Goal: Task Accomplishment & Management: Use online tool/utility

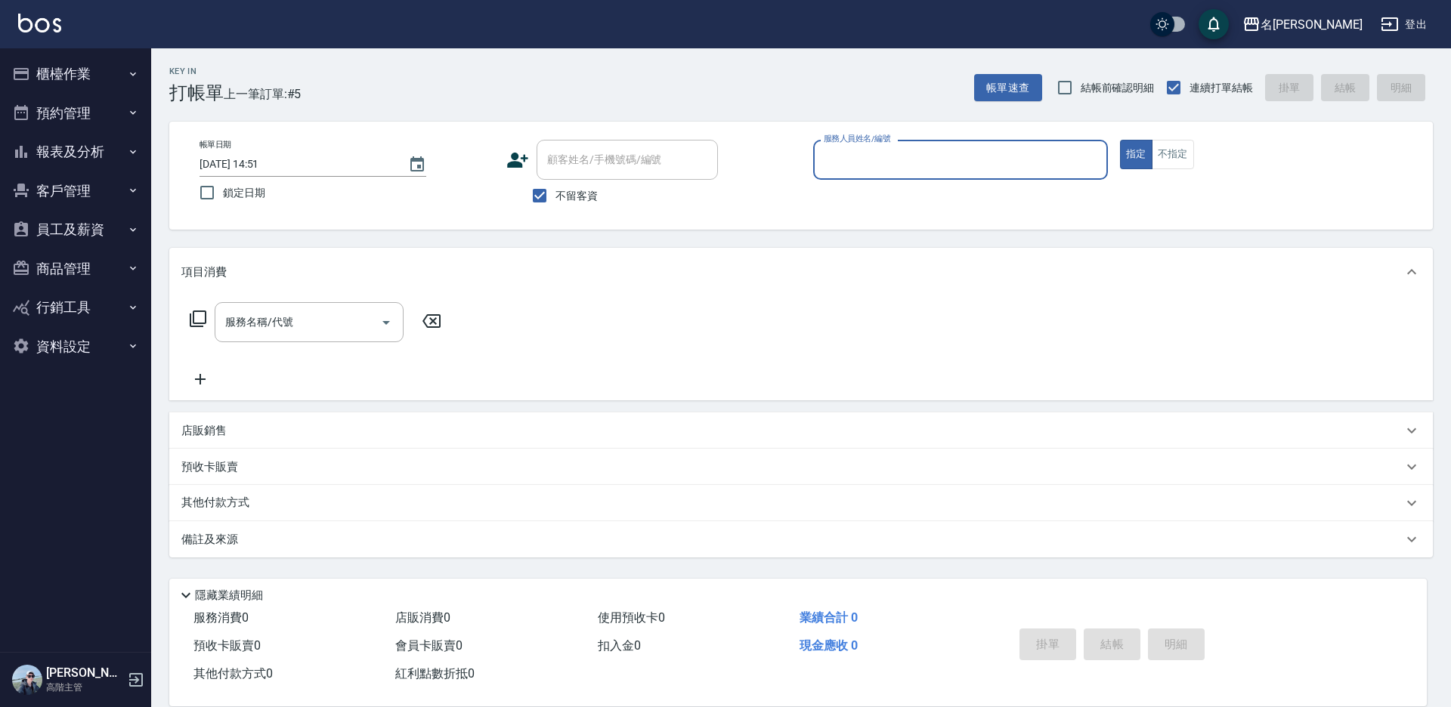
click at [75, 76] on button "櫃檯作業" at bounding box center [75, 73] width 139 height 39
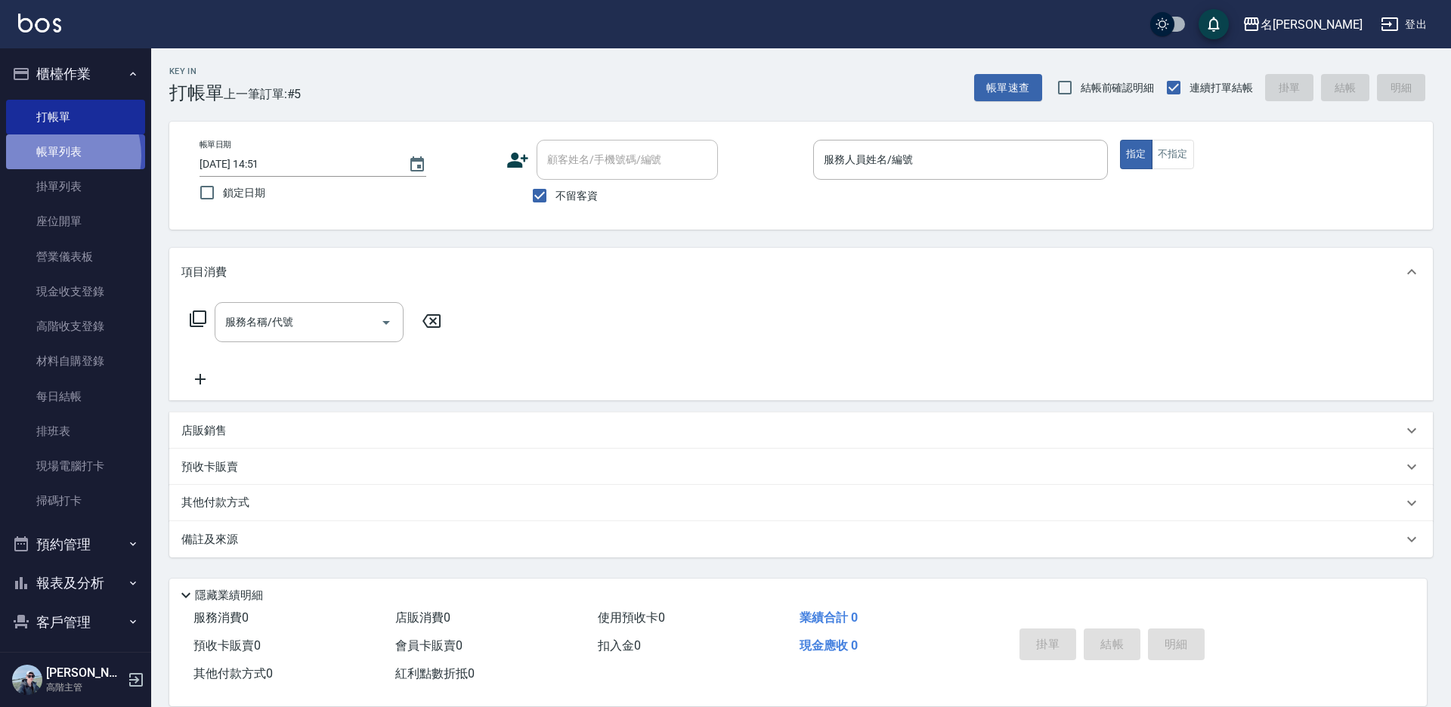
click at [57, 156] on link "帳單列表" at bounding box center [75, 151] width 139 height 35
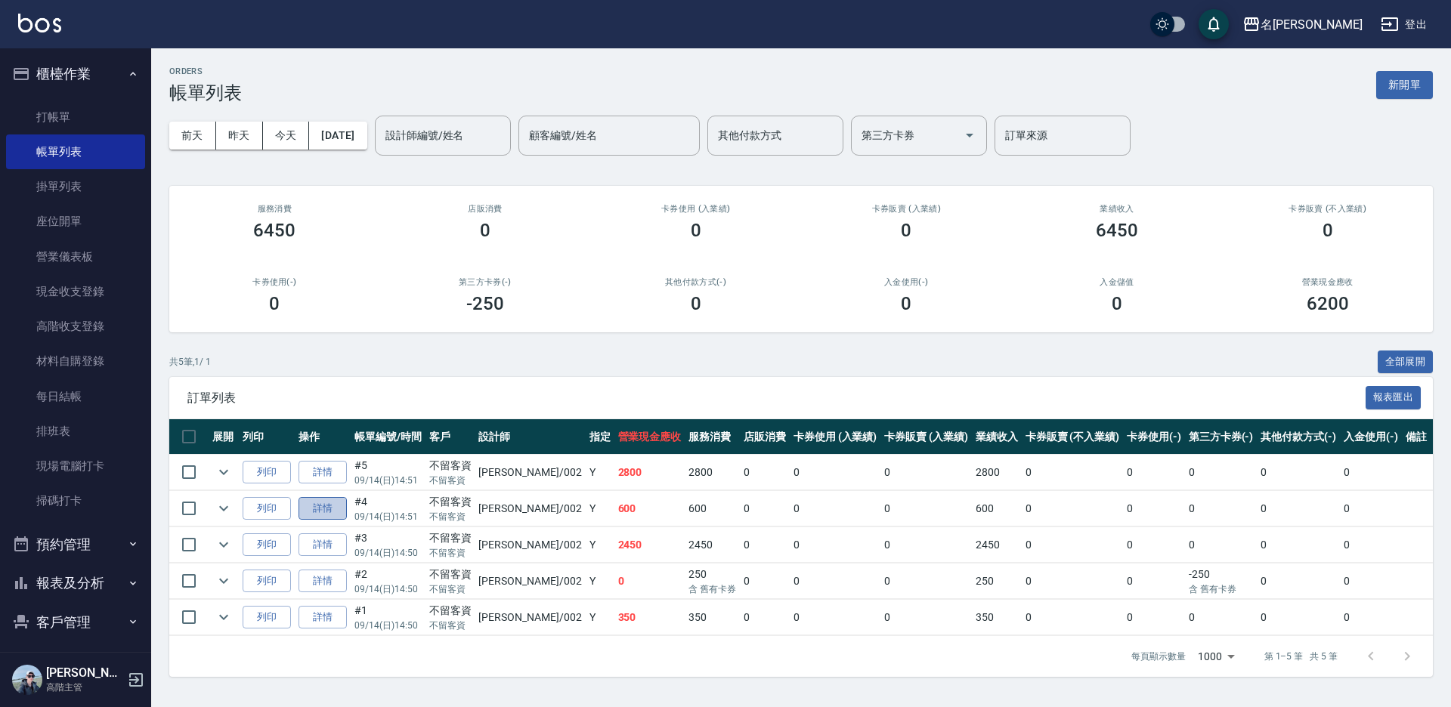
click at [306, 505] on link "詳情" at bounding box center [322, 508] width 48 height 23
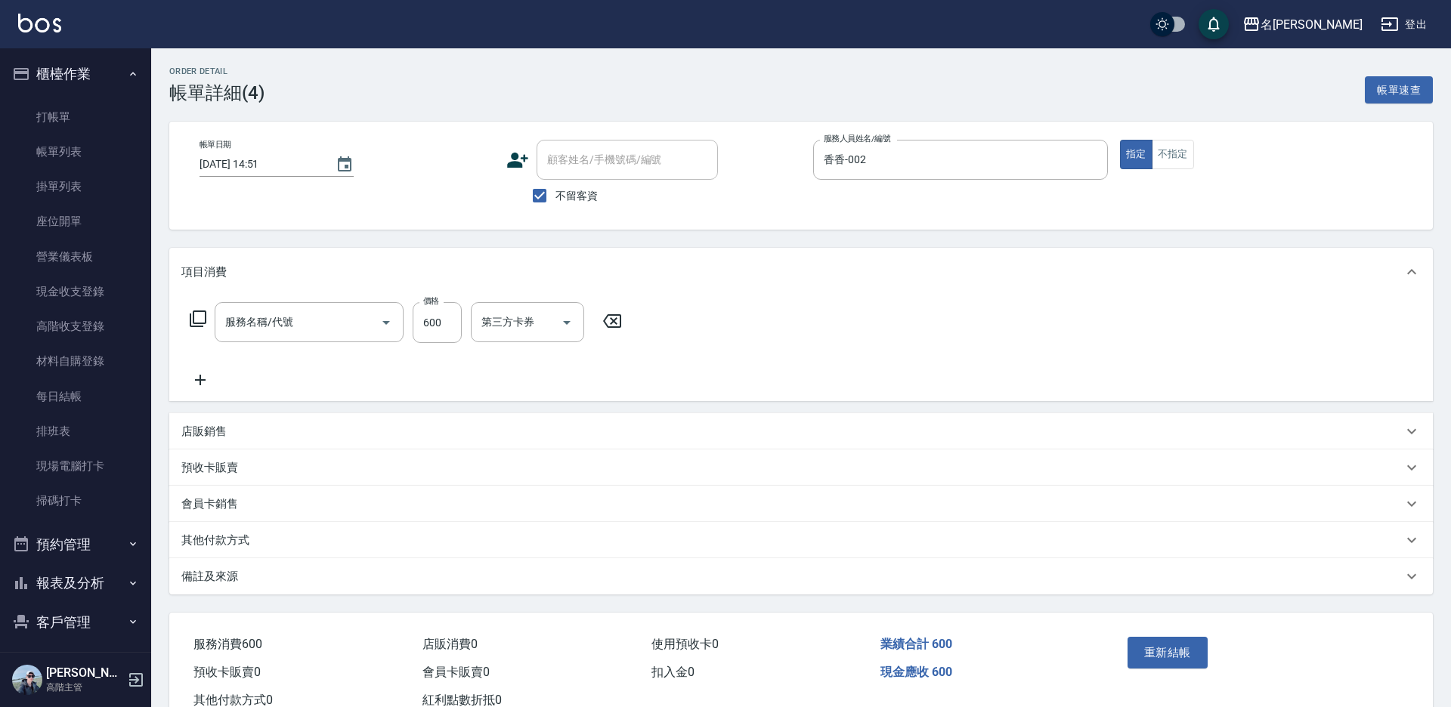
type input "[DATE] 14:51"
checkbox input "true"
type input "香香-002"
type input "一般剪髮(200)"
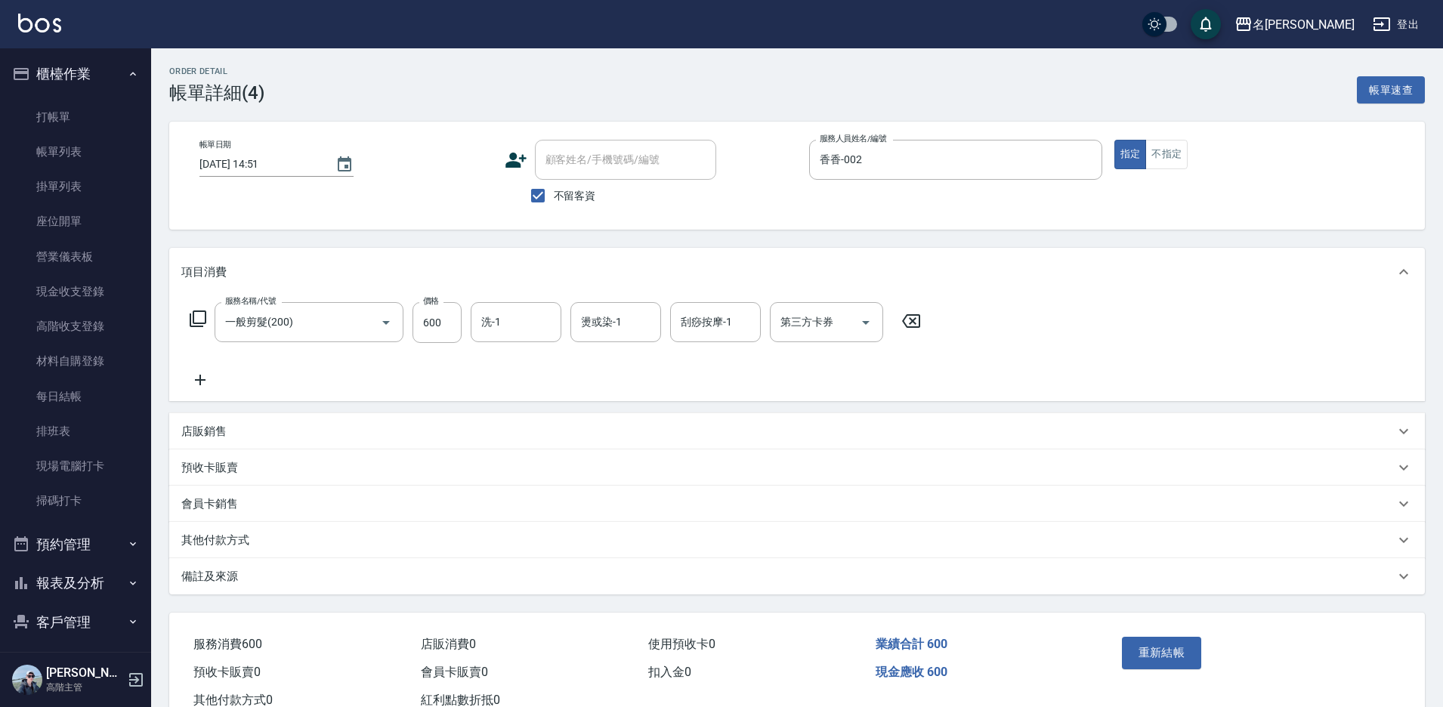
click at [193, 379] on icon at bounding box center [200, 380] width 38 height 18
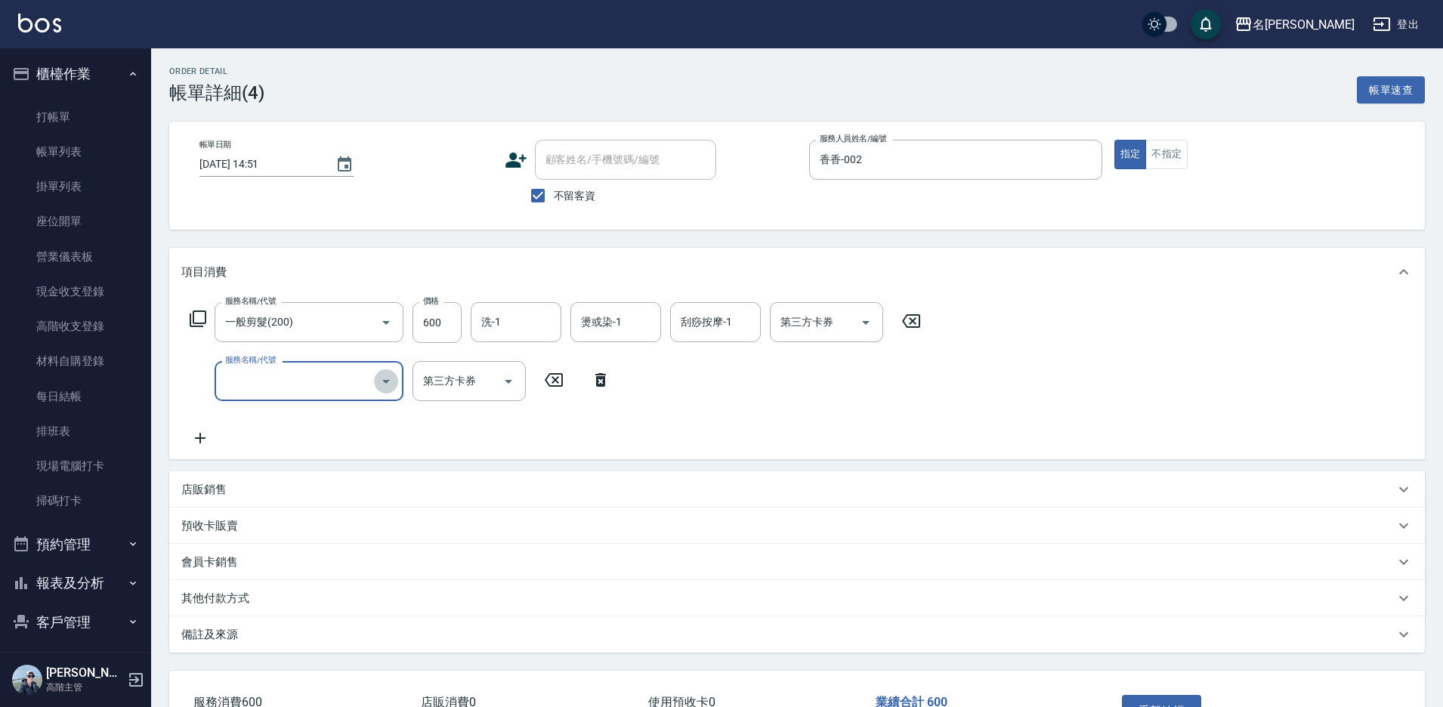
click at [382, 385] on icon "Open" at bounding box center [386, 382] width 18 height 18
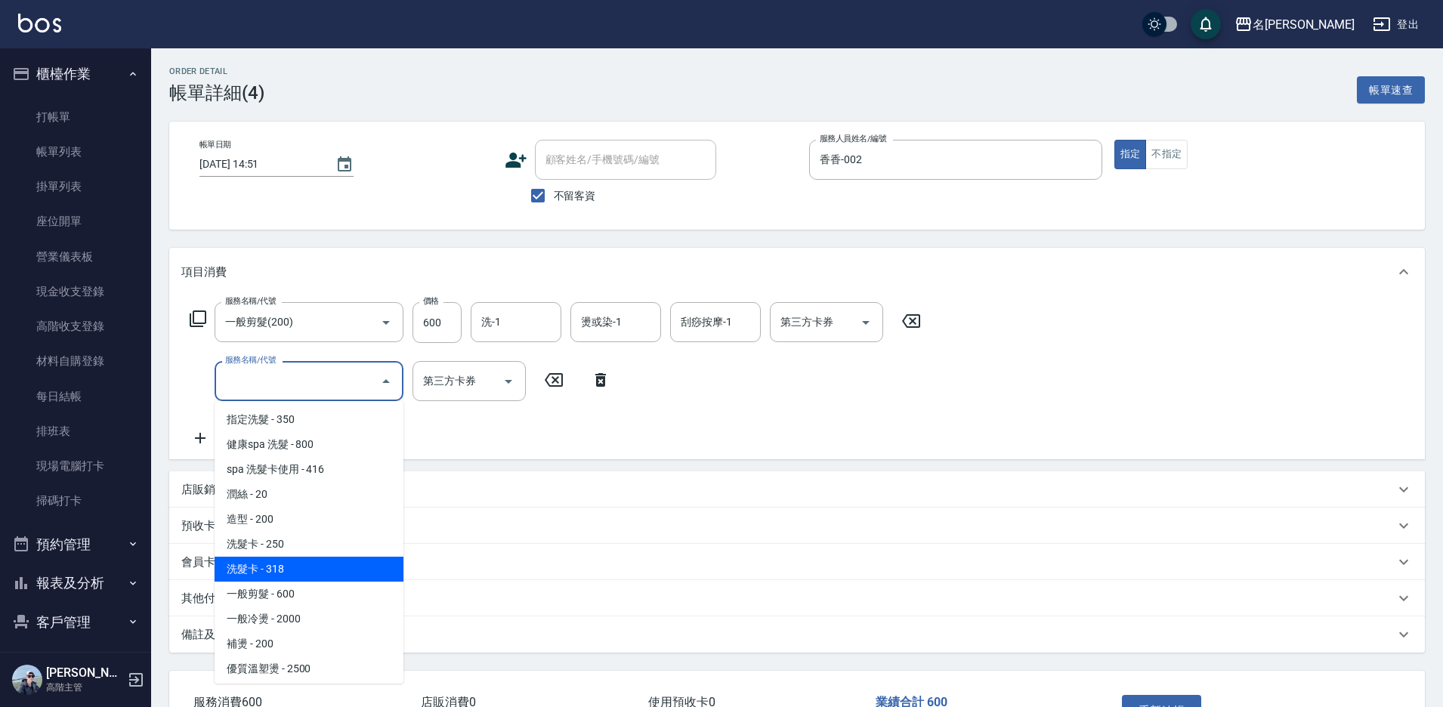
click at [314, 564] on span "洗髮卡 - 318" at bounding box center [309, 569] width 189 height 25
type input "洗髮卡(108)"
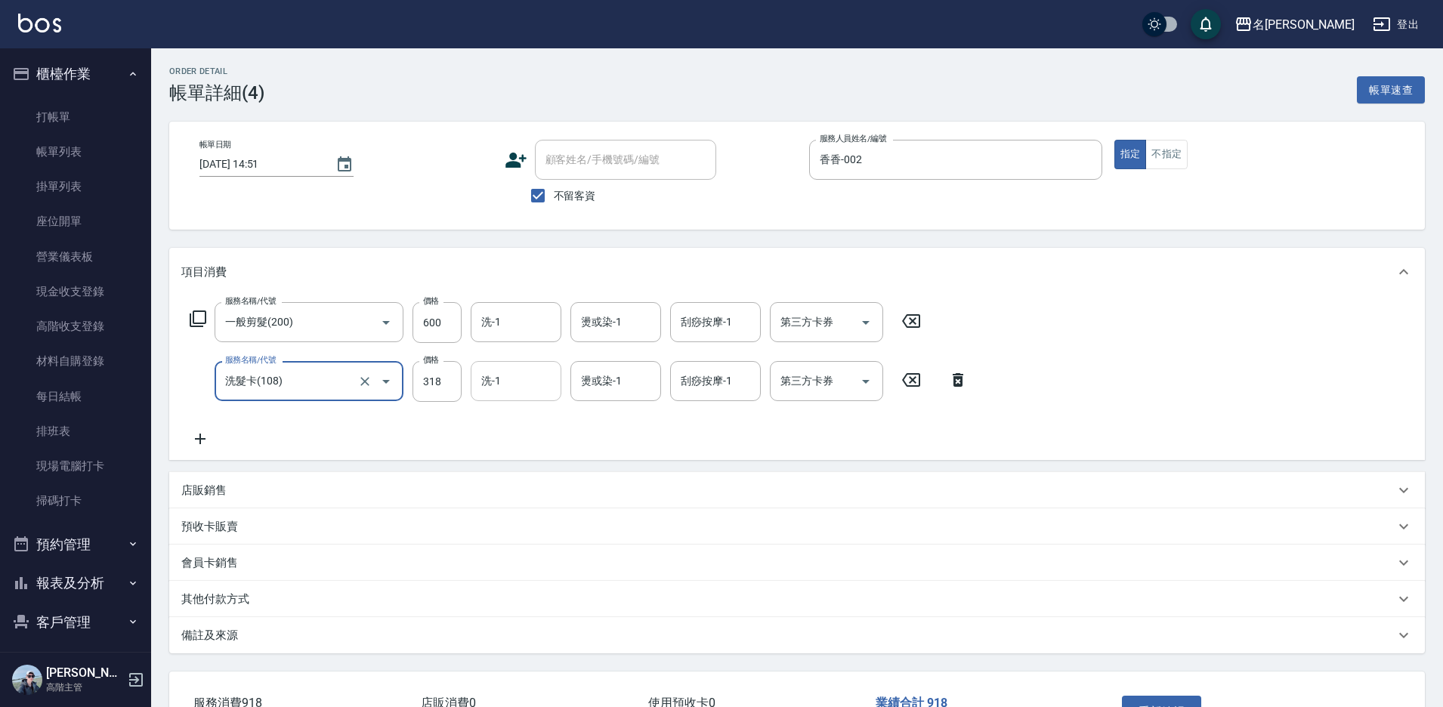
click at [518, 400] on div "洗-1" at bounding box center [516, 381] width 91 height 40
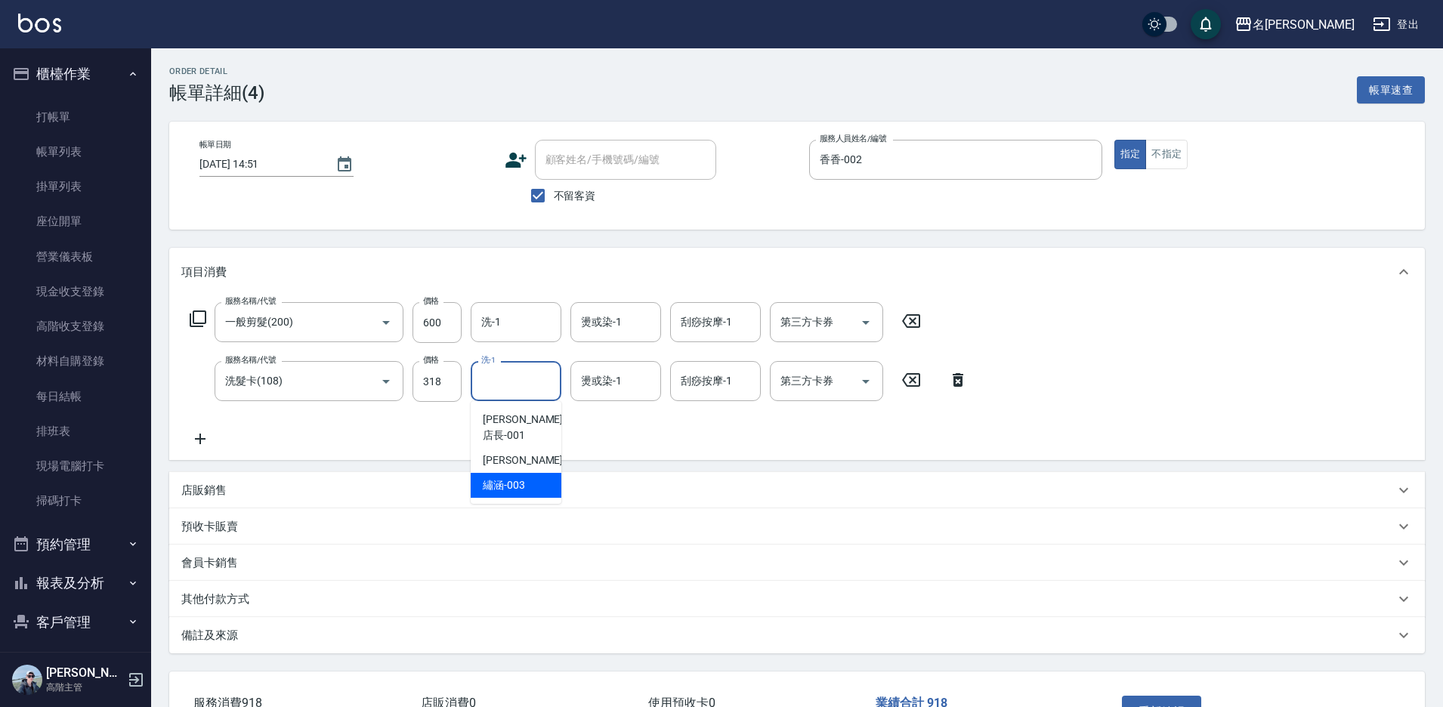
click at [523, 478] on span "繡涵 -003" at bounding box center [504, 486] width 42 height 16
type input "繡涵-003"
click at [197, 436] on icon at bounding box center [200, 439] width 38 height 18
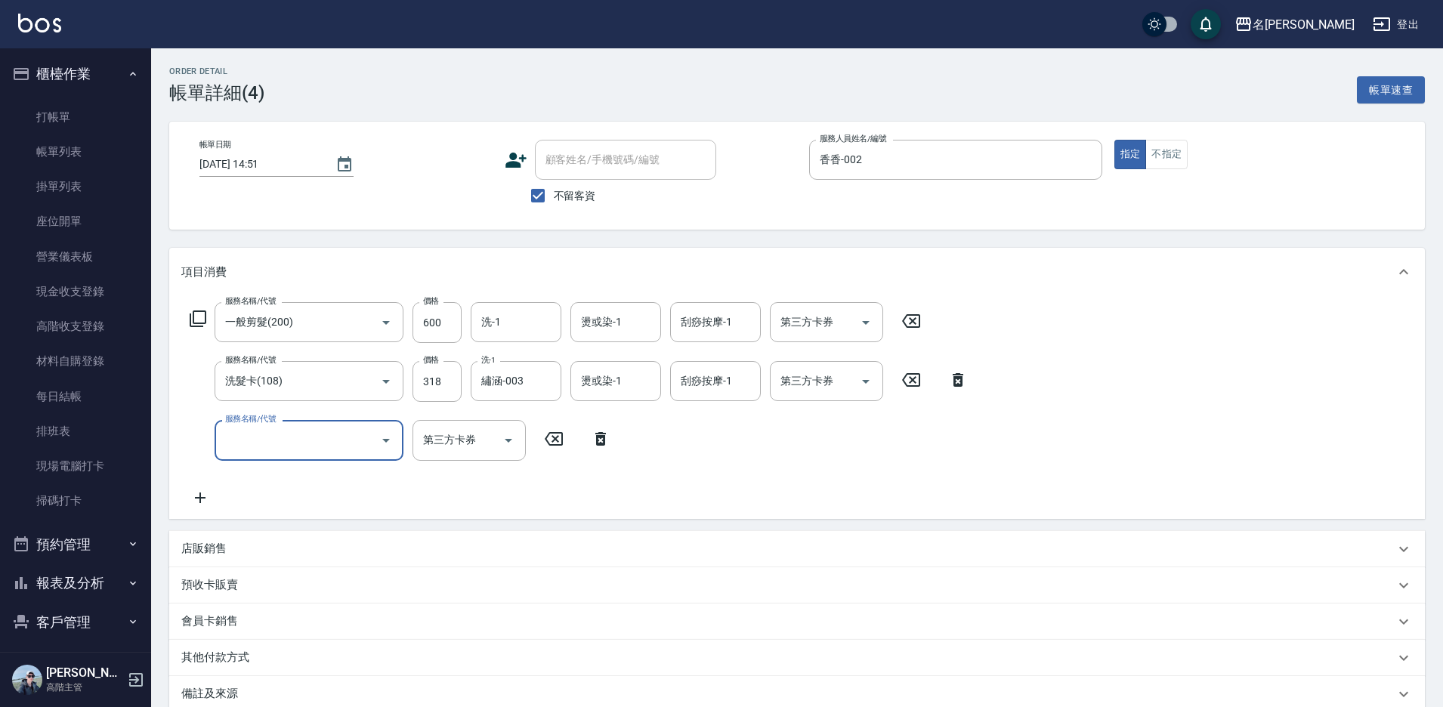
click at [390, 438] on icon "Open" at bounding box center [386, 440] width 18 height 18
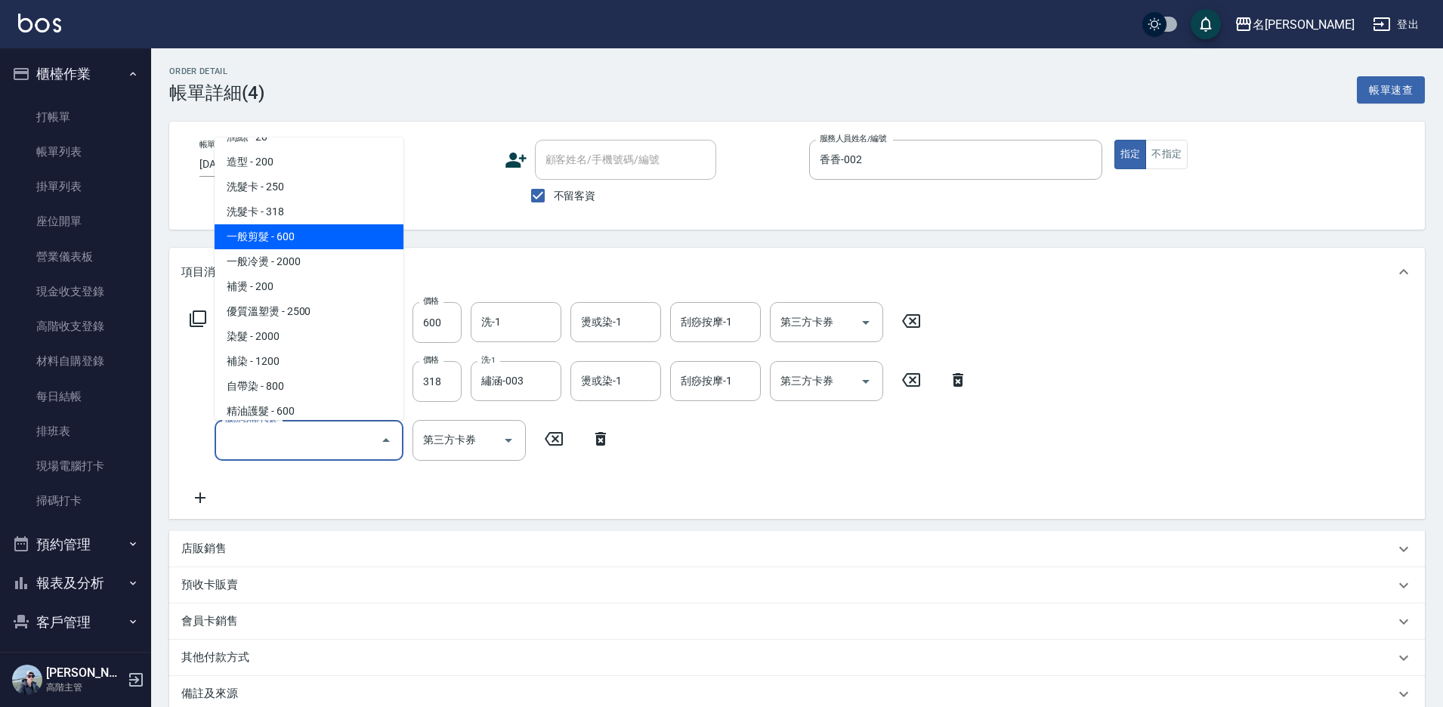
scroll to position [76, 0]
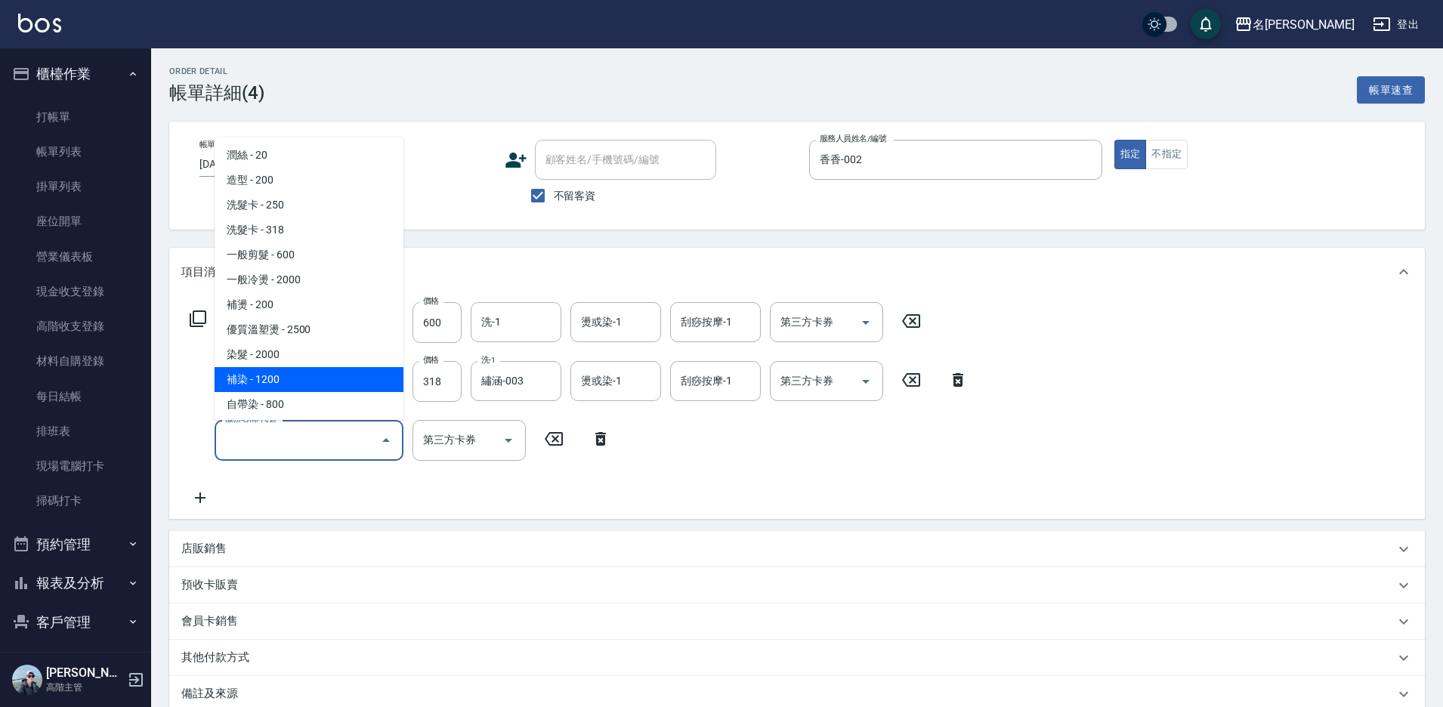
click at [296, 388] on span "補染 - 1200" at bounding box center [309, 379] width 189 height 25
type input "補染(404)"
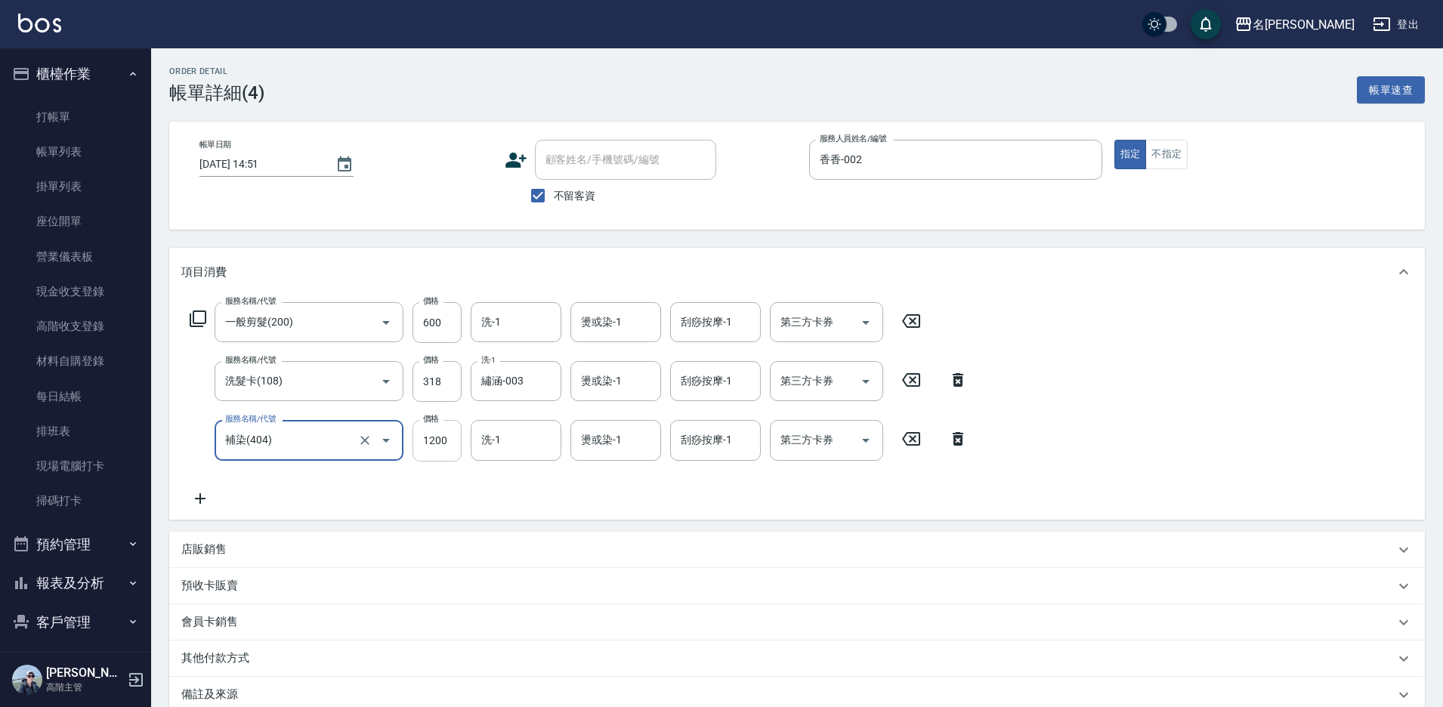
click at [445, 435] on input "1200" at bounding box center [437, 440] width 49 height 41
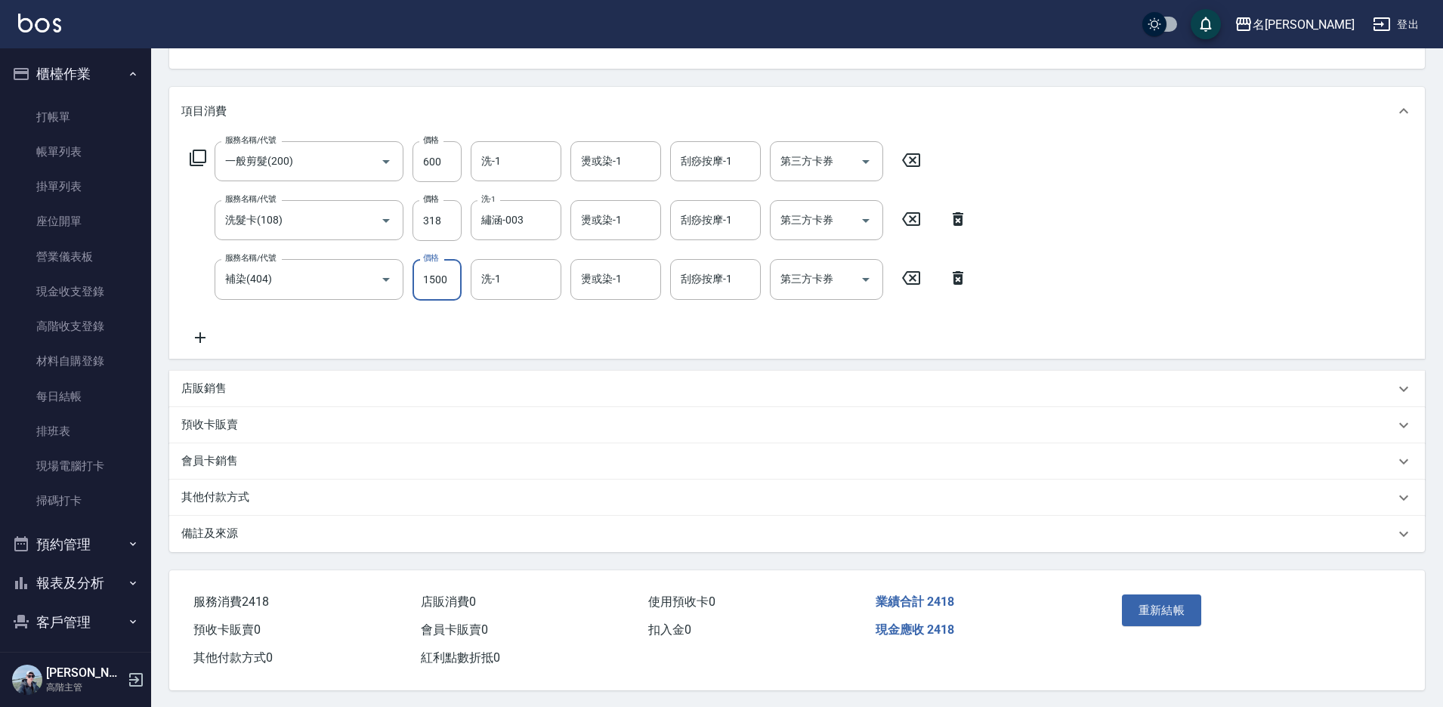
scroll to position [169, 0]
type input "1500"
click at [1179, 598] on button "重新結帳" at bounding box center [1162, 609] width 80 height 32
